Goal: Transaction & Acquisition: Purchase product/service

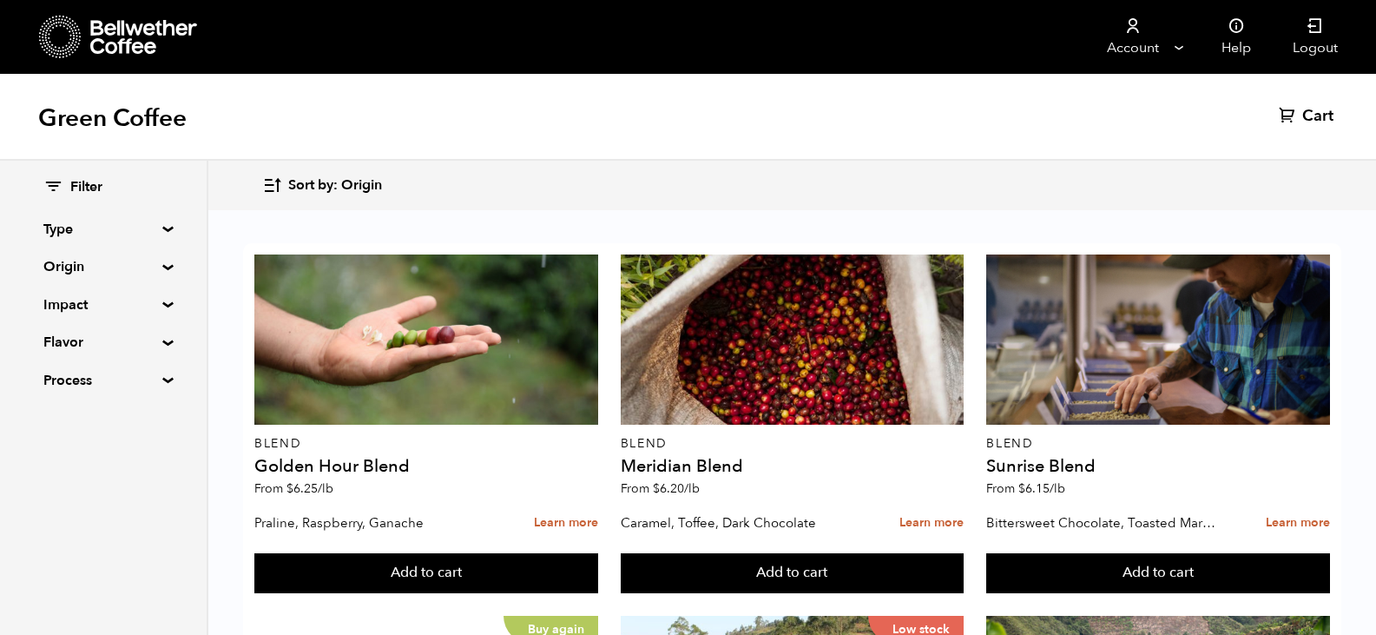
click at [72, 266] on summary "Origin" at bounding box center [103, 266] width 120 height 21
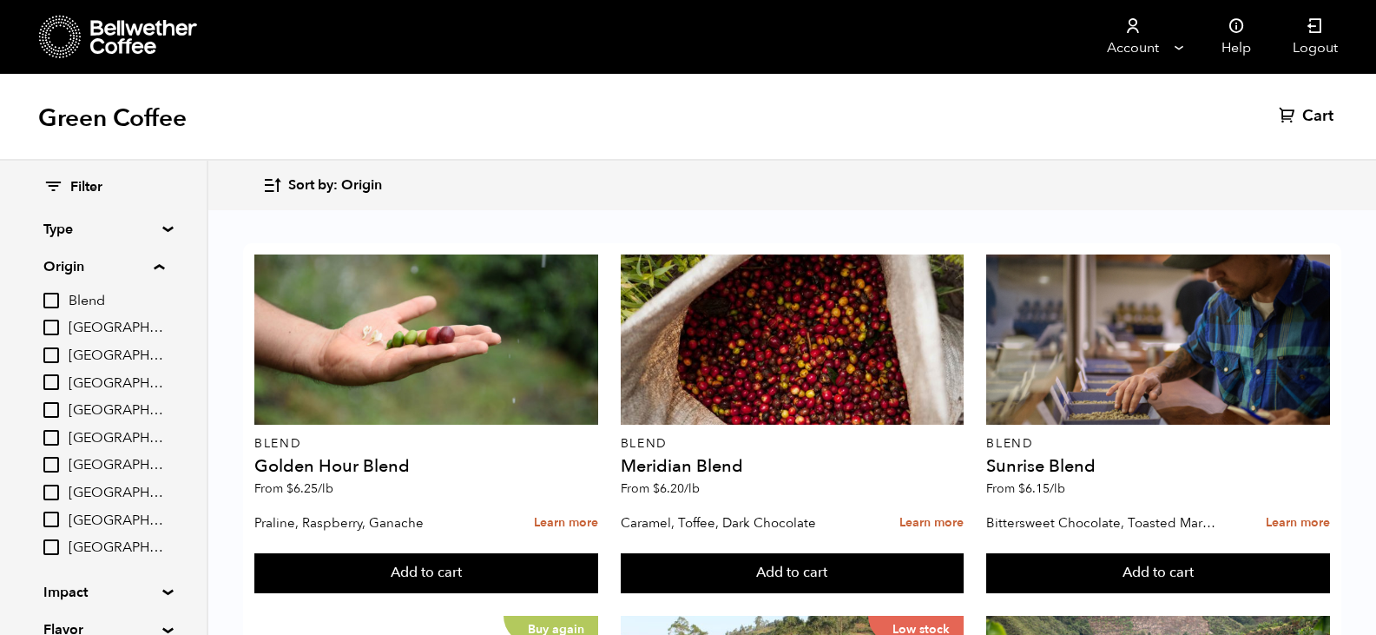
click at [53, 327] on input "[GEOGRAPHIC_DATA]" at bounding box center [51, 328] width 16 height 16
checkbox input "true"
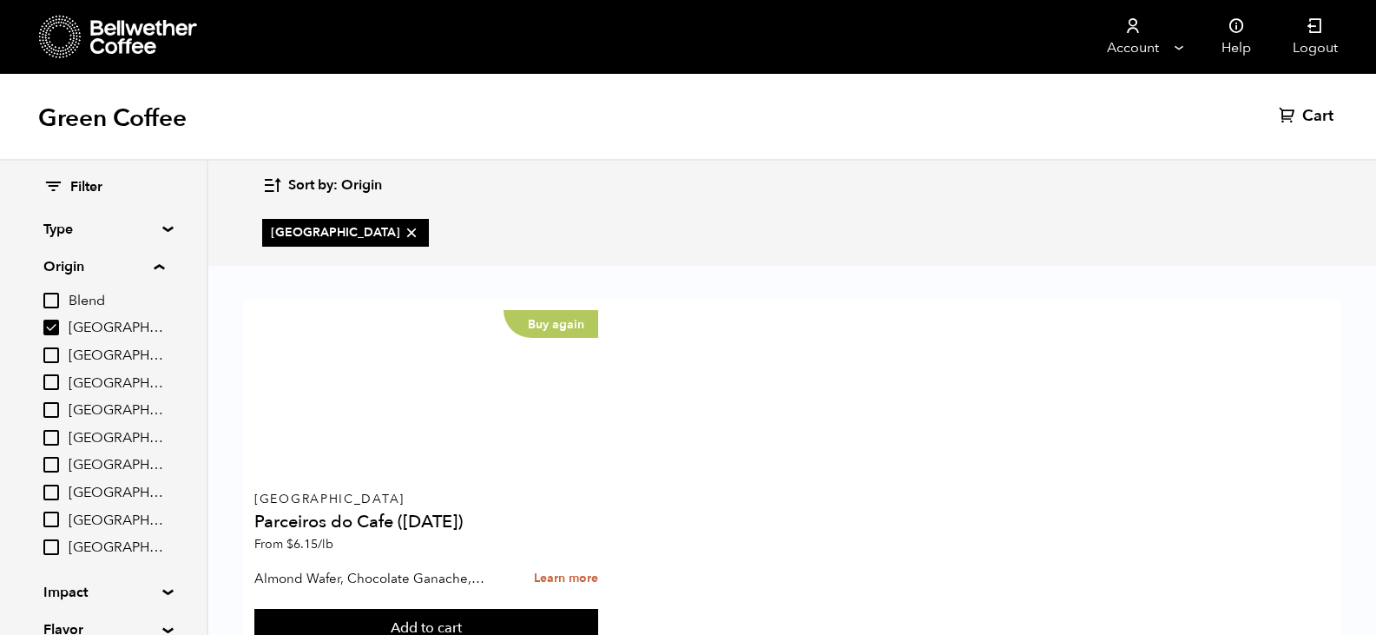
scroll to position [69, 0]
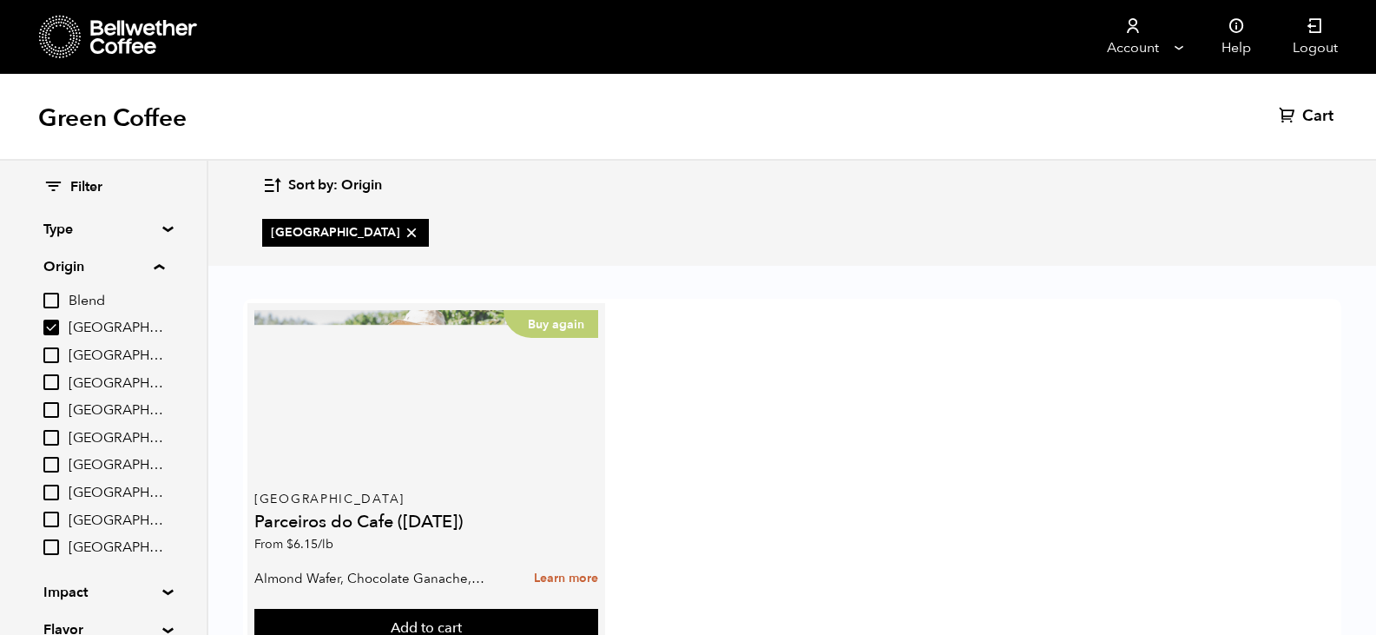
click at [394, 387] on div "Buy again" at bounding box center [426, 395] width 344 height 170
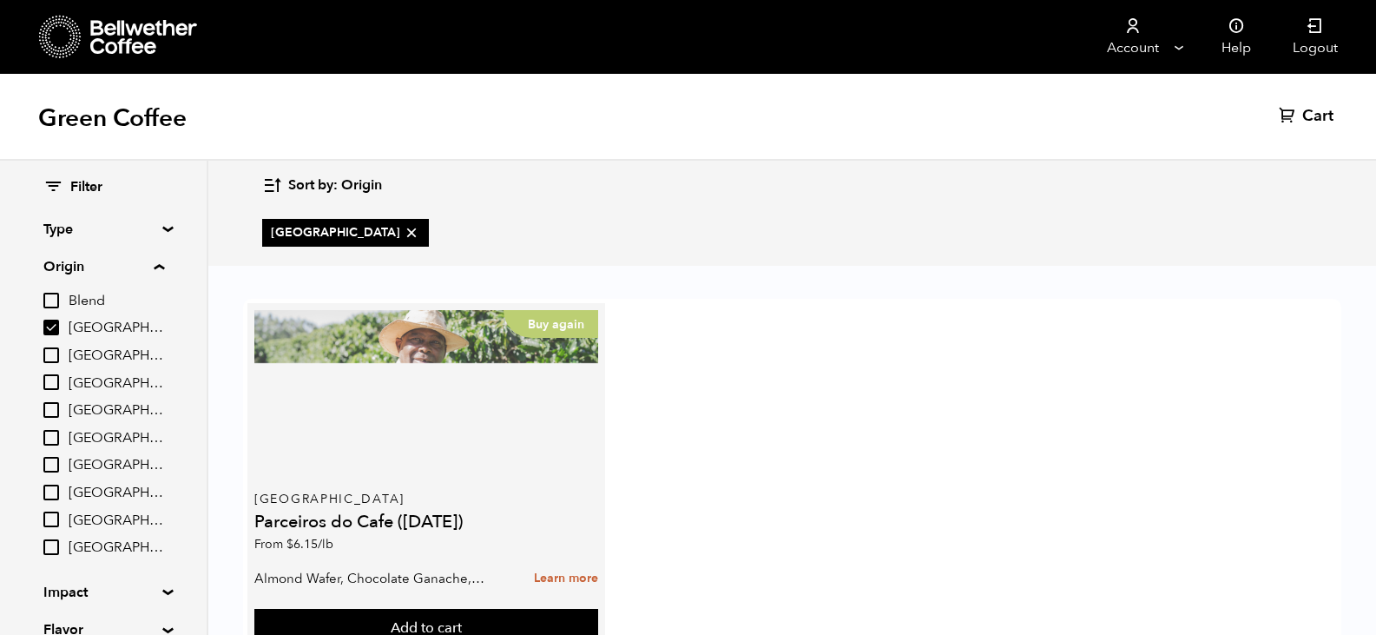
click at [436, 406] on div "Buy again" at bounding box center [426, 395] width 344 height 170
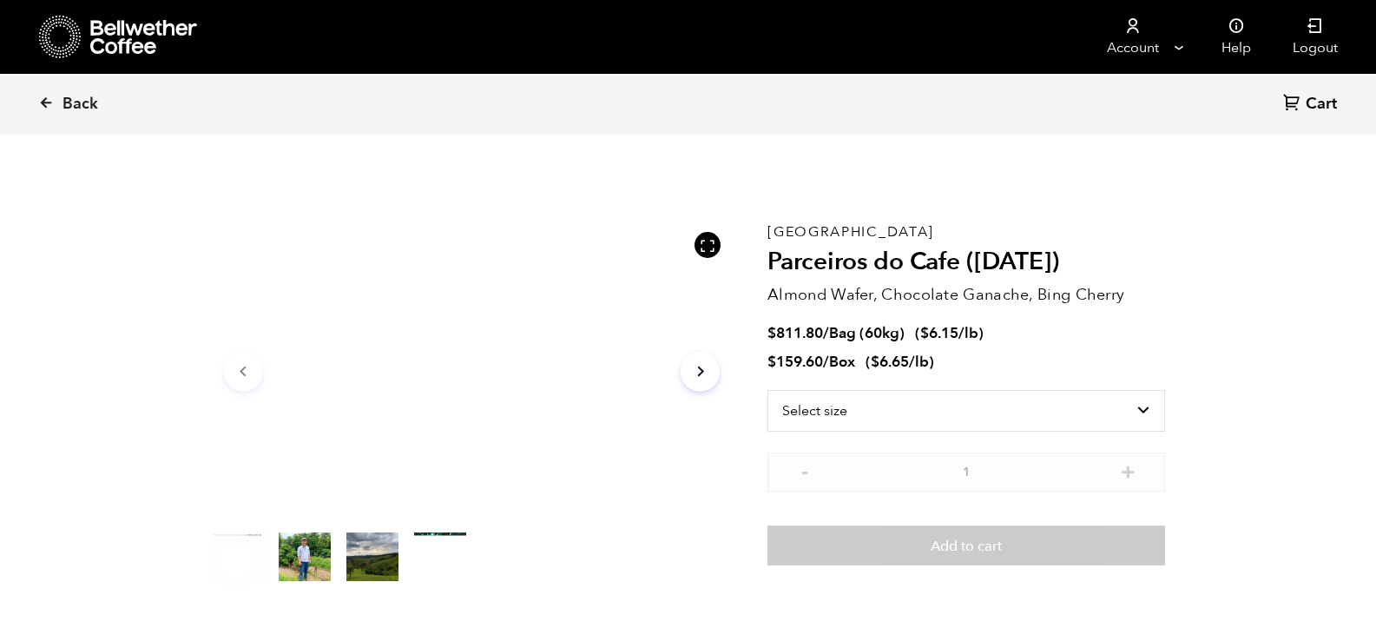
scroll to position [755, 925]
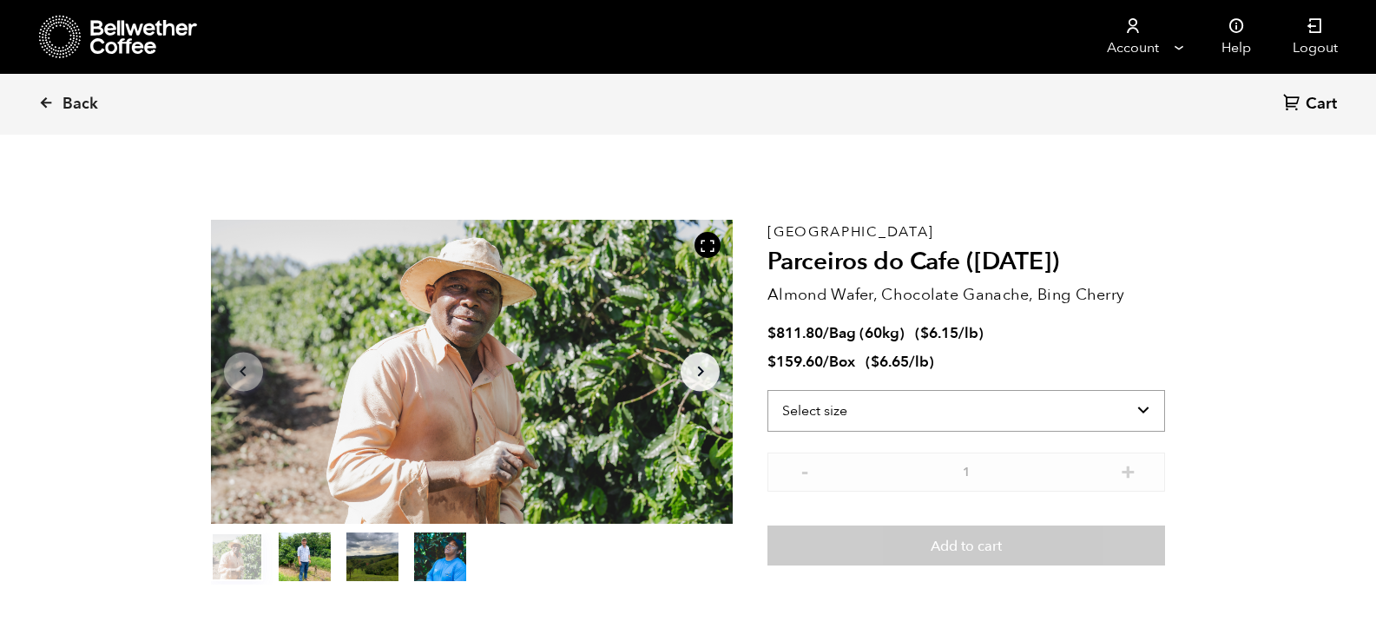
click at [1101, 403] on select "Select size Bag (60kg) (132 lbs) Box (24 lbs)" at bounding box center [967, 411] width 398 height 42
select select "bag-3"
click at [768, 390] on select "Select size Bag (60kg) (132 lbs) Box (24 lbs)" at bounding box center [967, 411] width 398 height 42
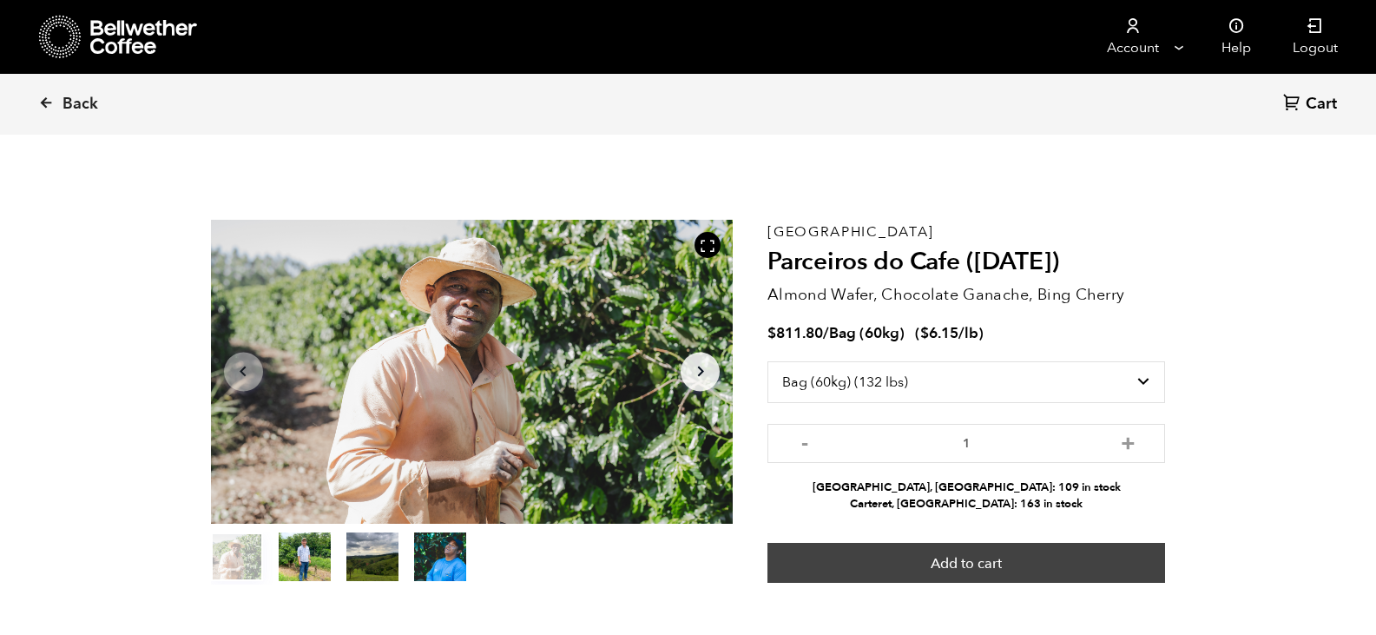
click at [977, 557] on button "Add to cart" at bounding box center [967, 563] width 398 height 40
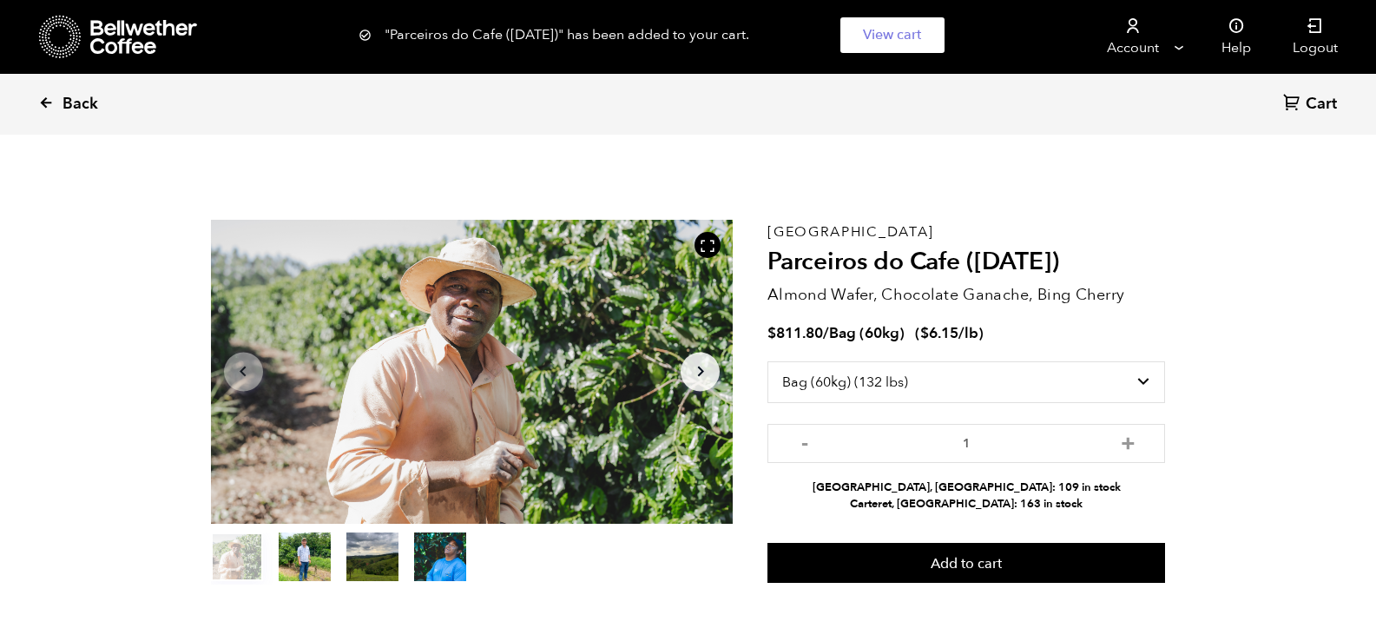
click at [65, 100] on span "Back" at bounding box center [81, 104] width 36 height 21
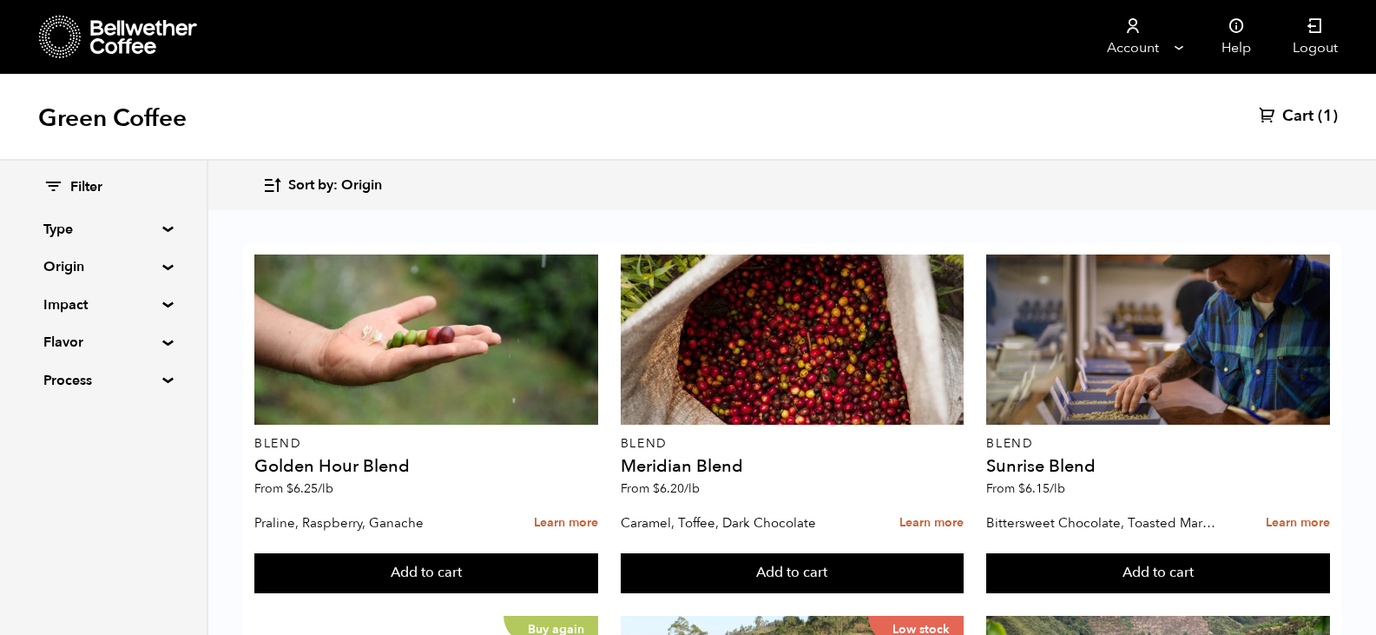
click at [77, 259] on summary "Origin" at bounding box center [103, 266] width 120 height 21
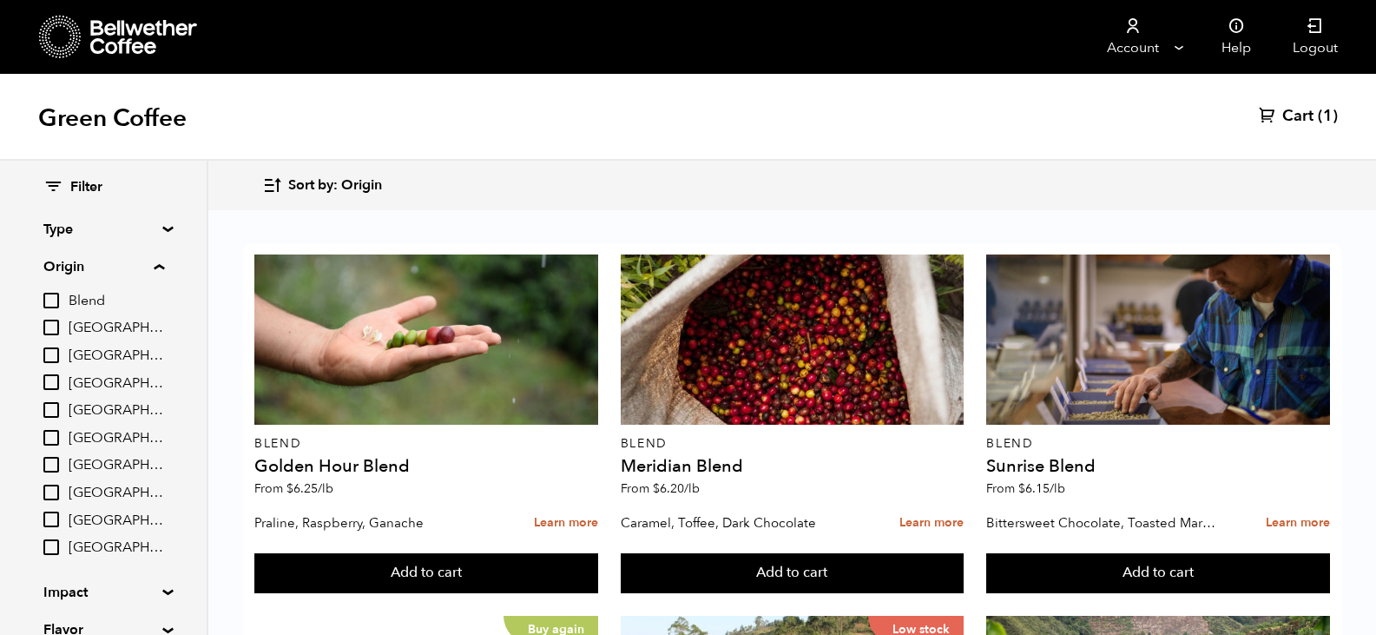
click at [56, 379] on input "Colombia" at bounding box center [51, 382] width 16 height 16
checkbox input "true"
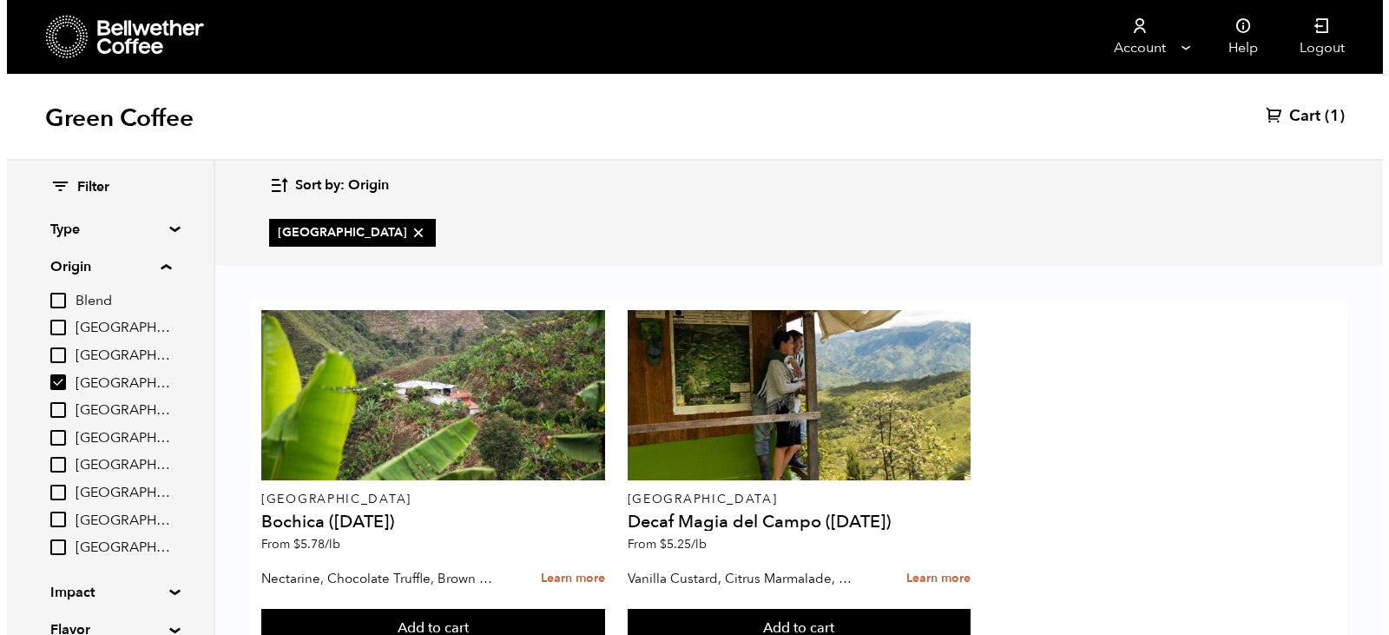
scroll to position [69, 0]
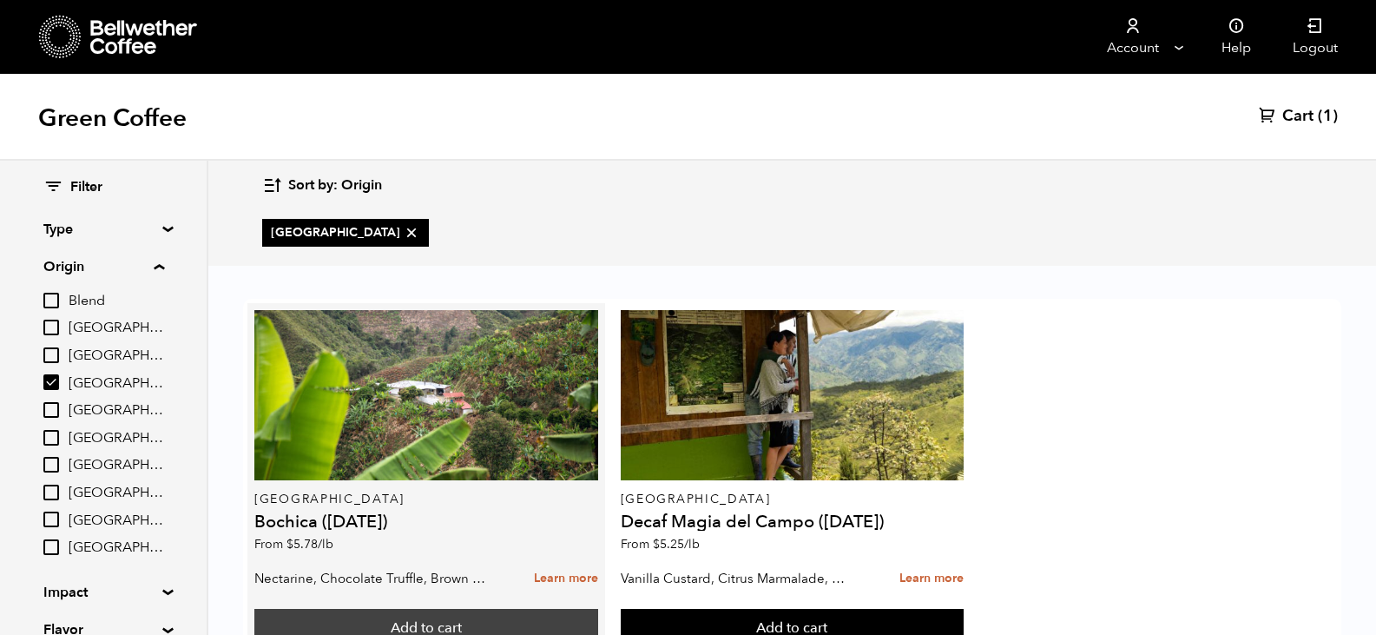
click at [372, 609] on button "Add to cart" at bounding box center [426, 629] width 344 height 40
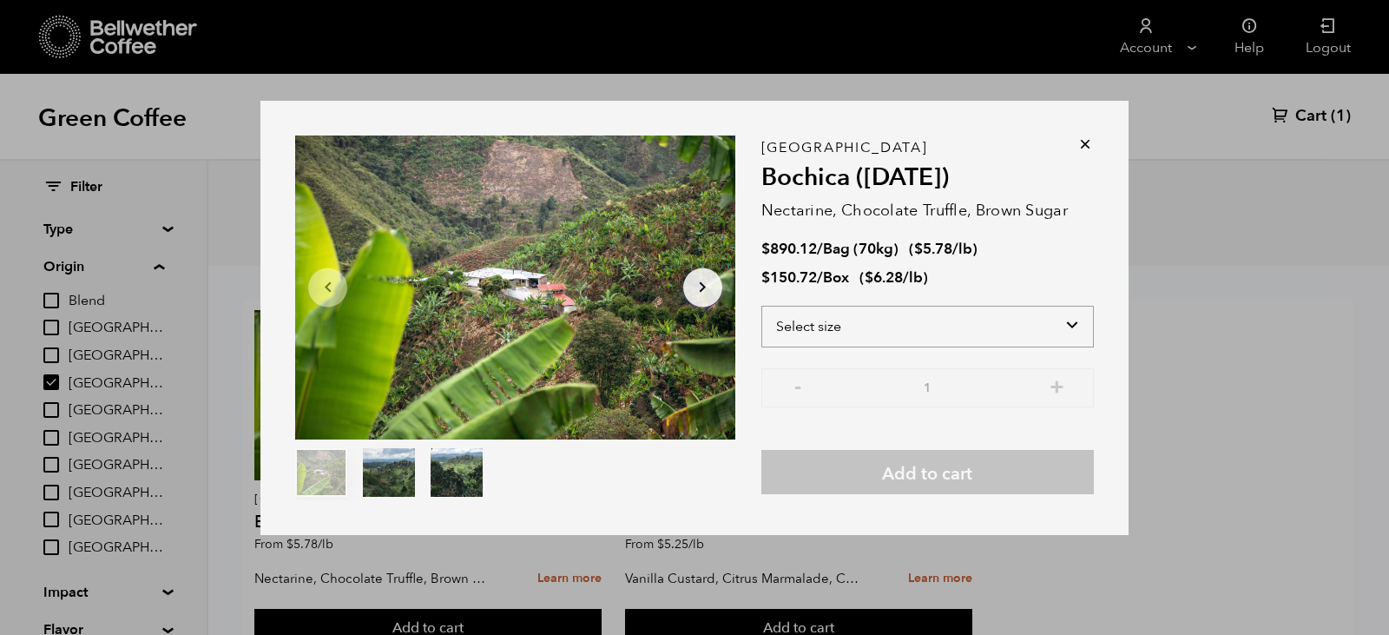
click at [1067, 327] on select "Select size Bag (70kg) (154 lbs) Box (24 lbs)" at bounding box center [927, 327] width 333 height 42
select select "bag"
click at [761, 306] on select "Select size Bag (70kg) (154 lbs) Box (24 lbs)" at bounding box center [927, 327] width 333 height 42
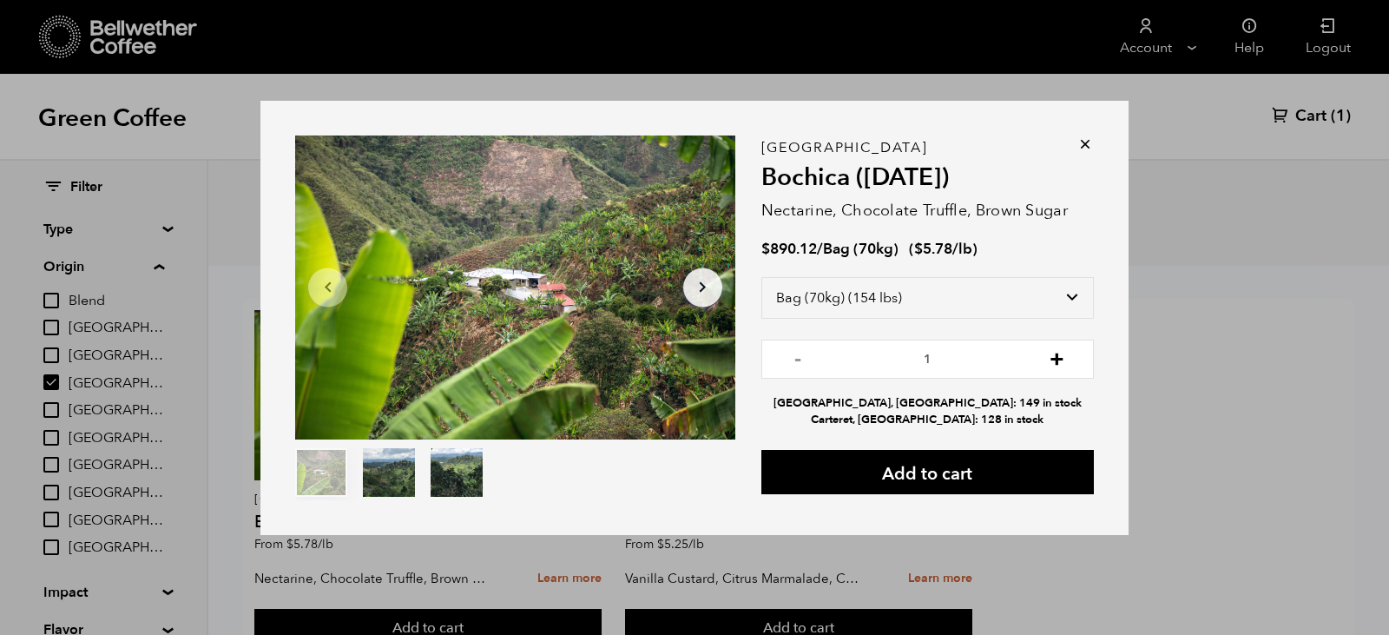
click at [1051, 363] on button "+" at bounding box center [1057, 356] width 22 height 17
type input "2"
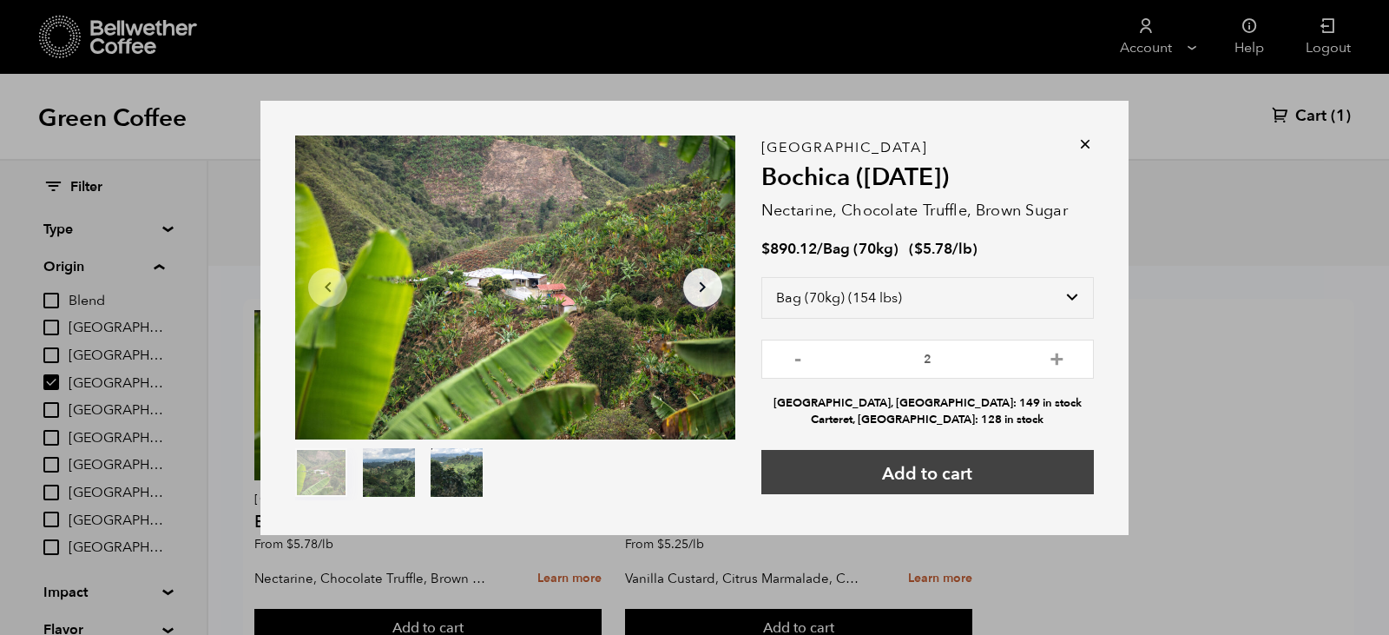
click at [1014, 472] on button "Add to cart" at bounding box center [927, 472] width 333 height 44
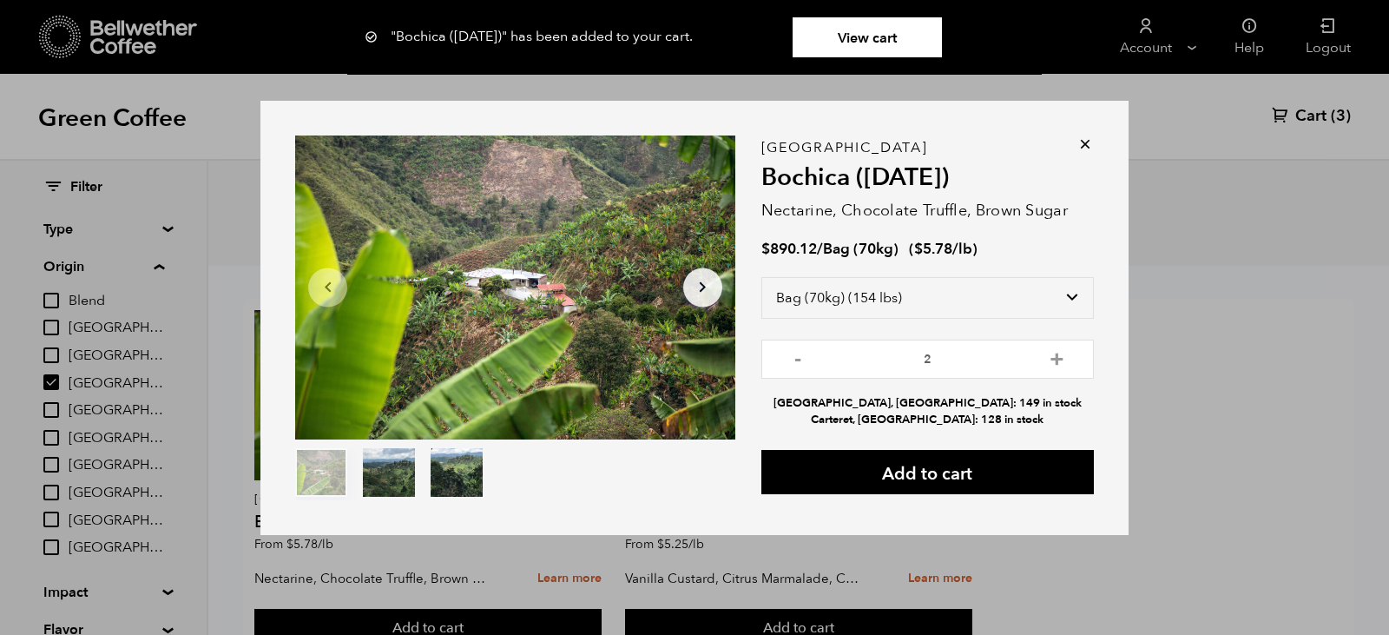
click at [847, 36] on link "View cart" at bounding box center [867, 37] width 149 height 40
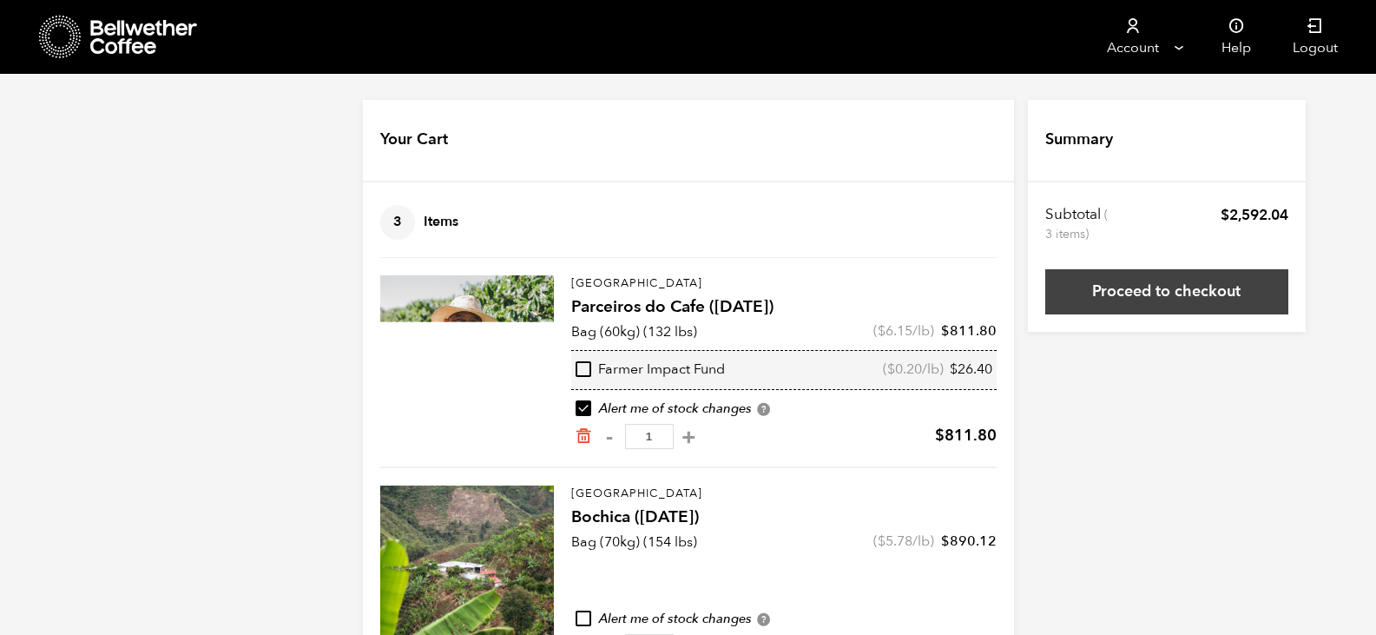
click at [1191, 291] on link "Proceed to checkout" at bounding box center [1166, 291] width 243 height 45
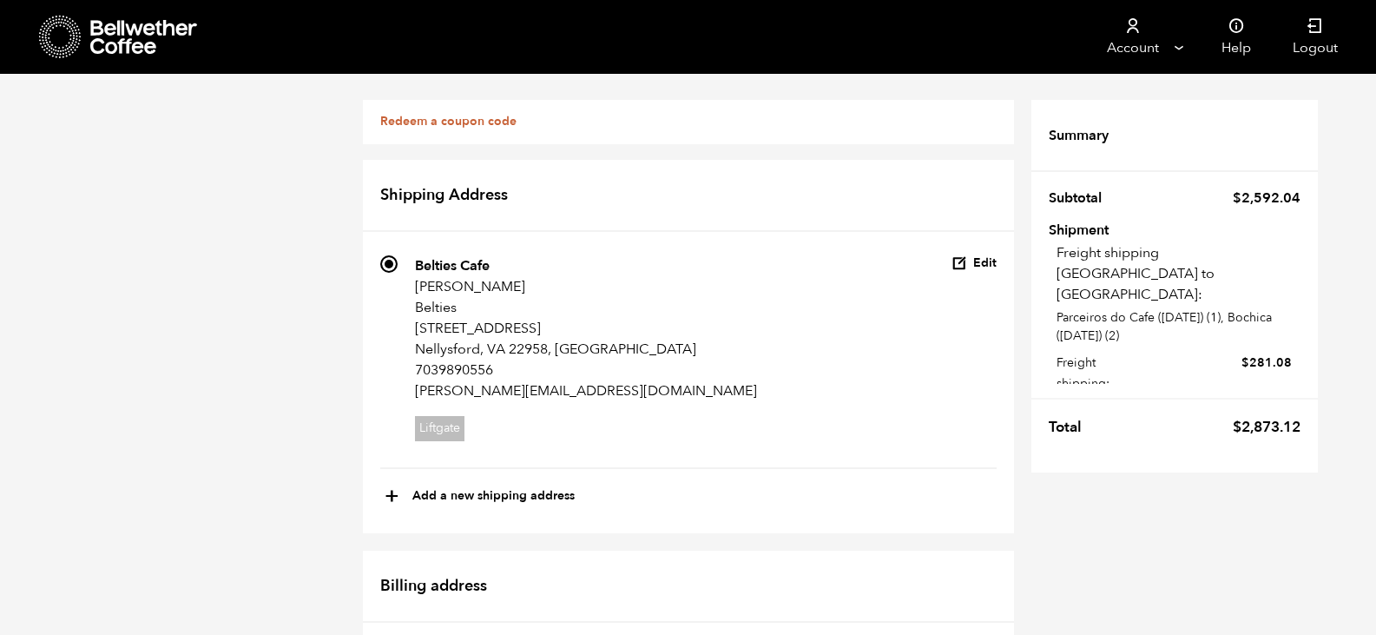
scroll to position [1392, 0]
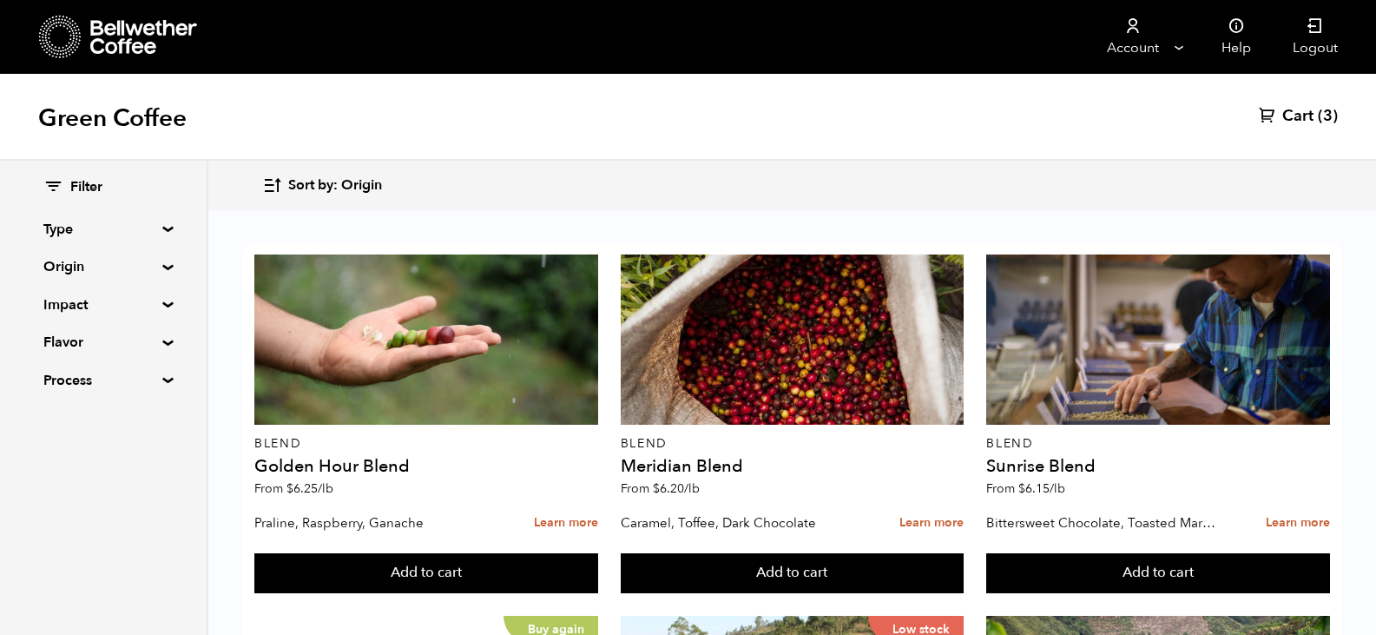
click at [155, 264] on summary "Origin" at bounding box center [103, 266] width 120 height 21
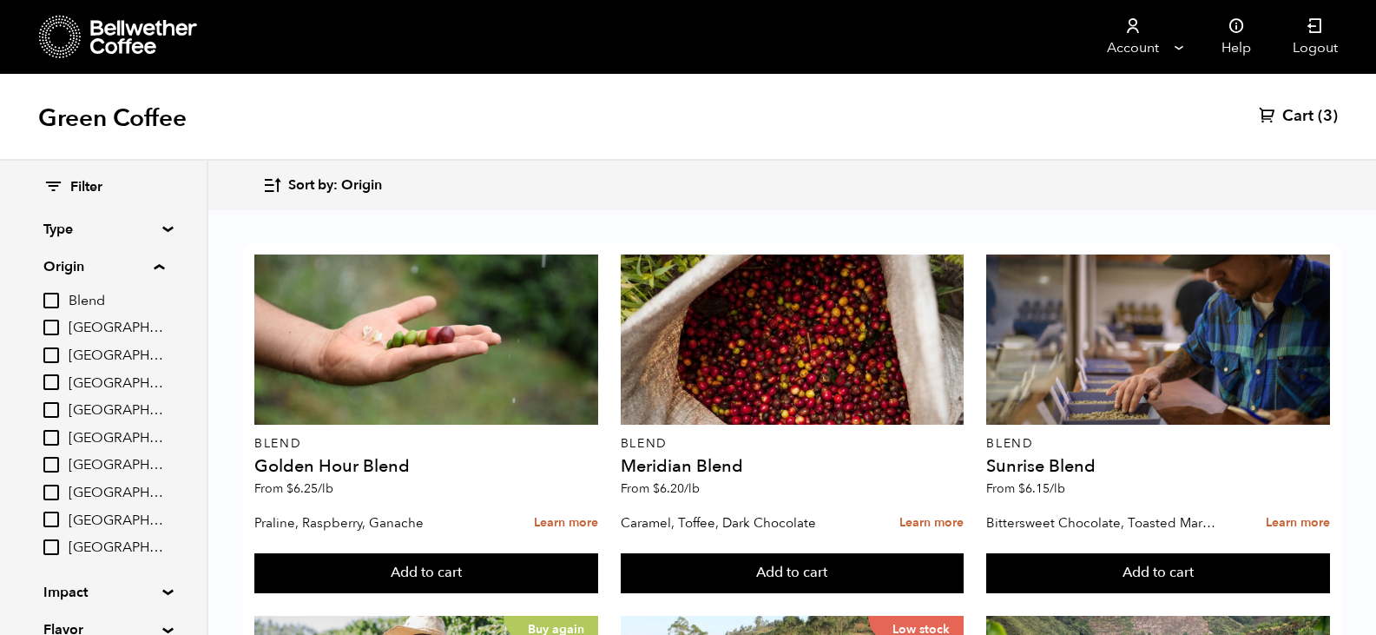
click at [55, 386] on input "[GEOGRAPHIC_DATA]" at bounding box center [51, 382] width 16 height 16
checkbox input "true"
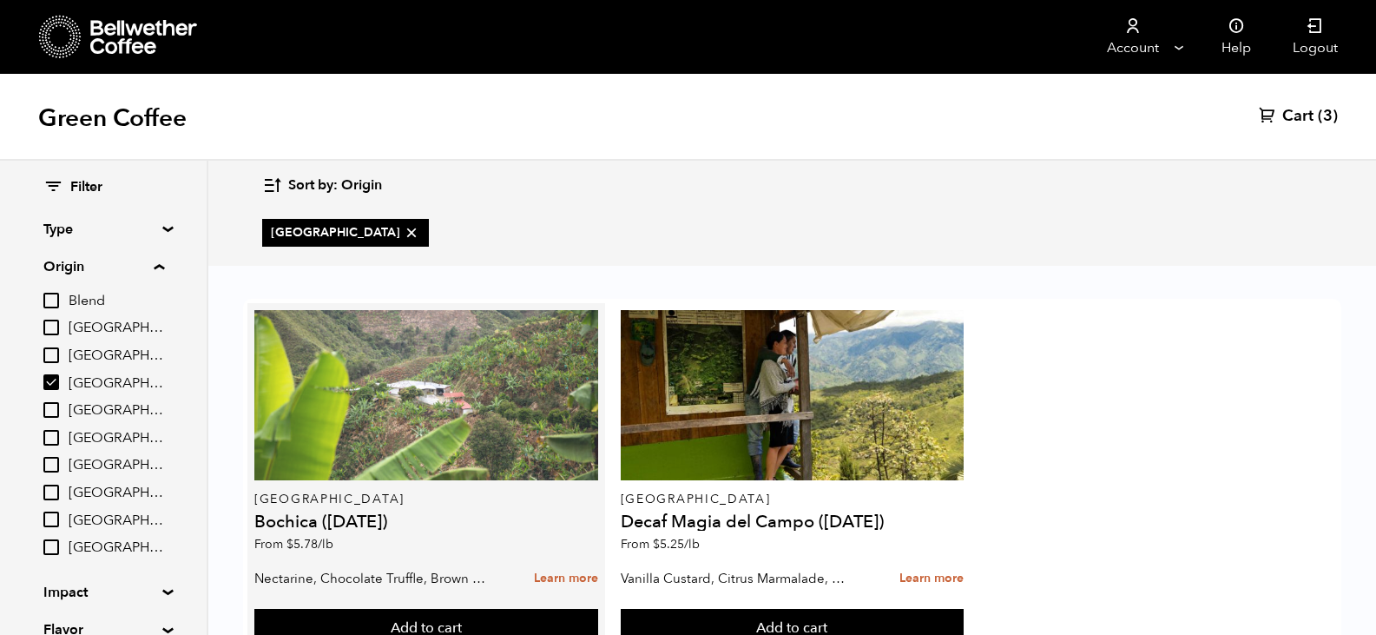
click at [355, 423] on div at bounding box center [426, 395] width 344 height 170
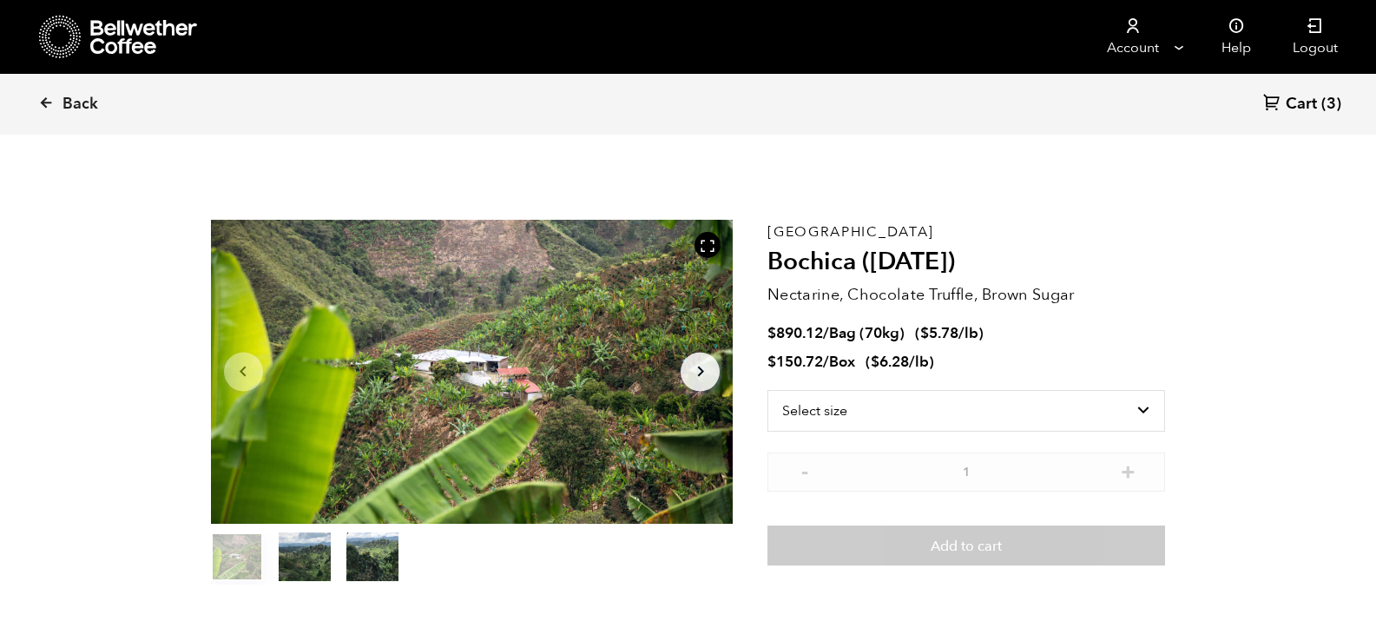
scroll to position [755, 925]
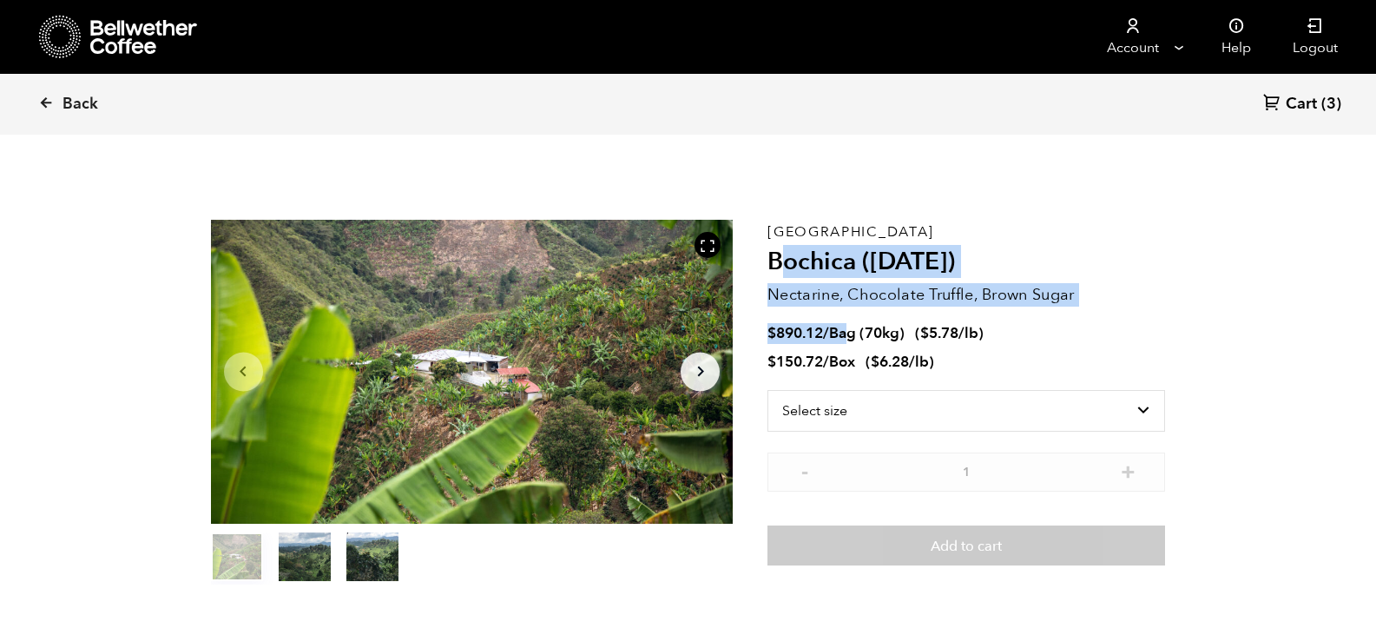
drag, startPoint x: 0, startPoint y: 0, endPoint x: 778, endPoint y: 177, distance: 797.9
click at [778, 177] on section "Item 1 of 3 Arrow Left Arrow Right item 0 item 1 item 2 Item 1 of 3 Colombia Bo…" at bounding box center [689, 402] width 1042 height 478
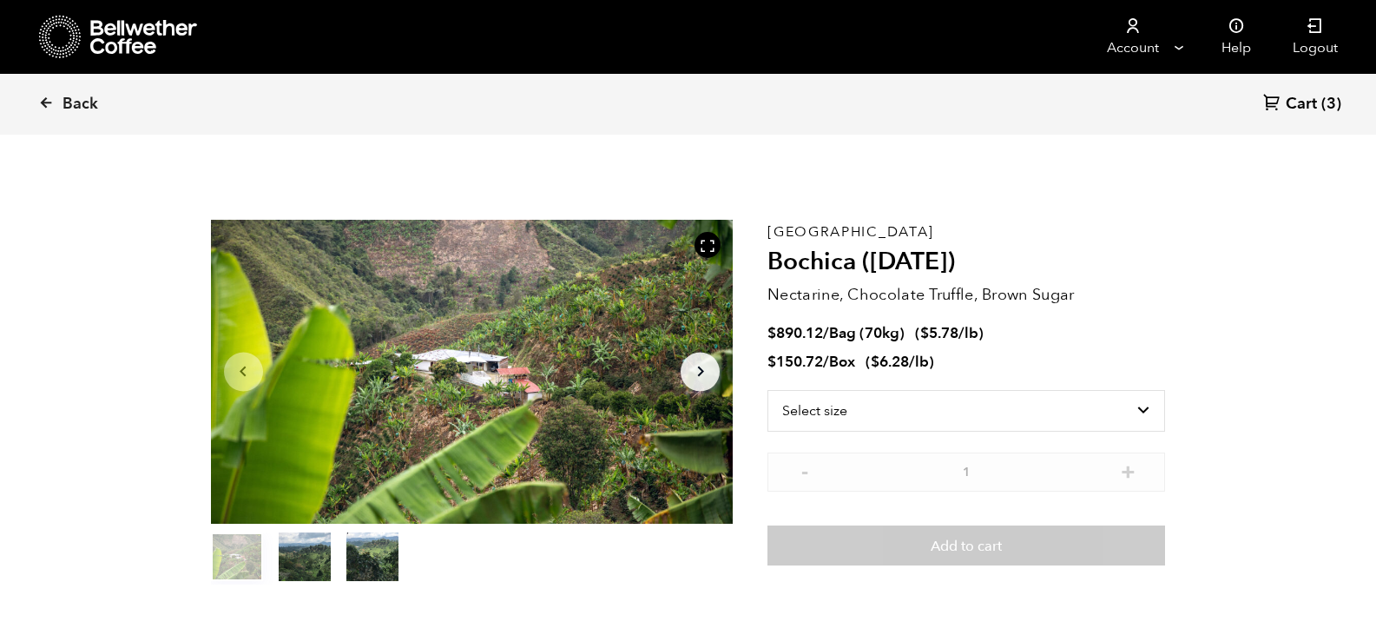
click at [631, 205] on section "Item 1 of 3 Arrow Left Arrow Right item 0 item 1 item 2 Item 1 of 3 Colombia Bo…" at bounding box center [689, 402] width 1042 height 478
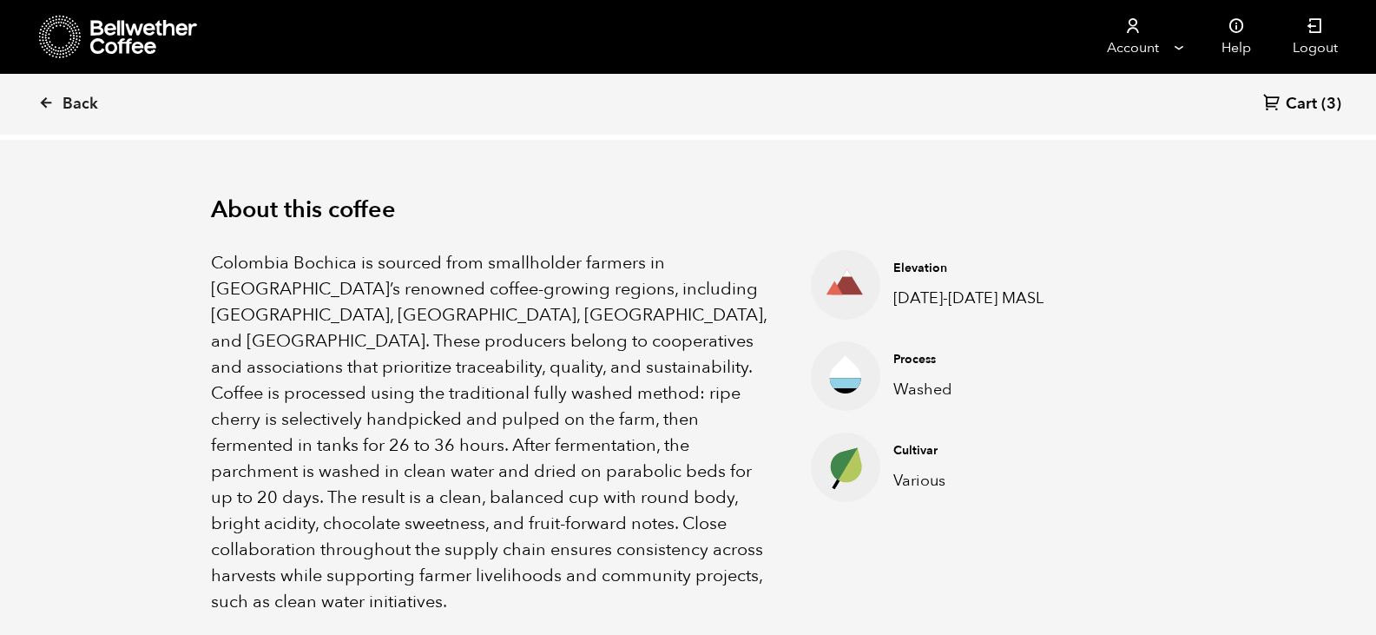
scroll to position [502, 0]
